Goal: Information Seeking & Learning: Stay updated

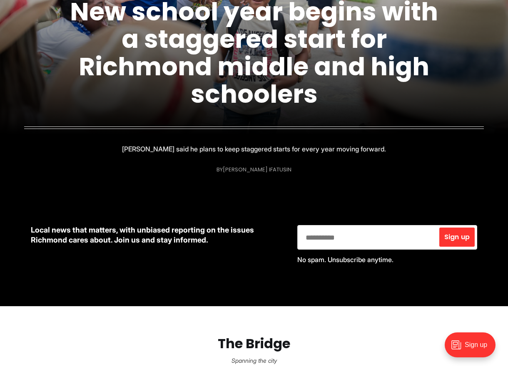
scroll to position [166, 0]
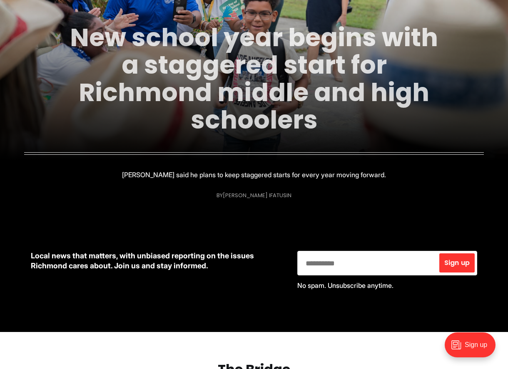
click at [254, 114] on link "New school year begins with a staggered start for Richmond middle and high scho…" at bounding box center [254, 78] width 368 height 117
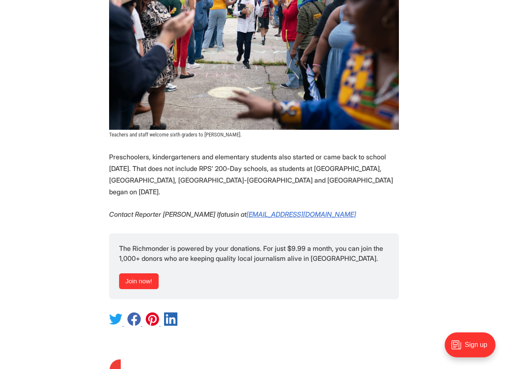
scroll to position [1248, 0]
